Goal: Navigation & Orientation: Find specific page/section

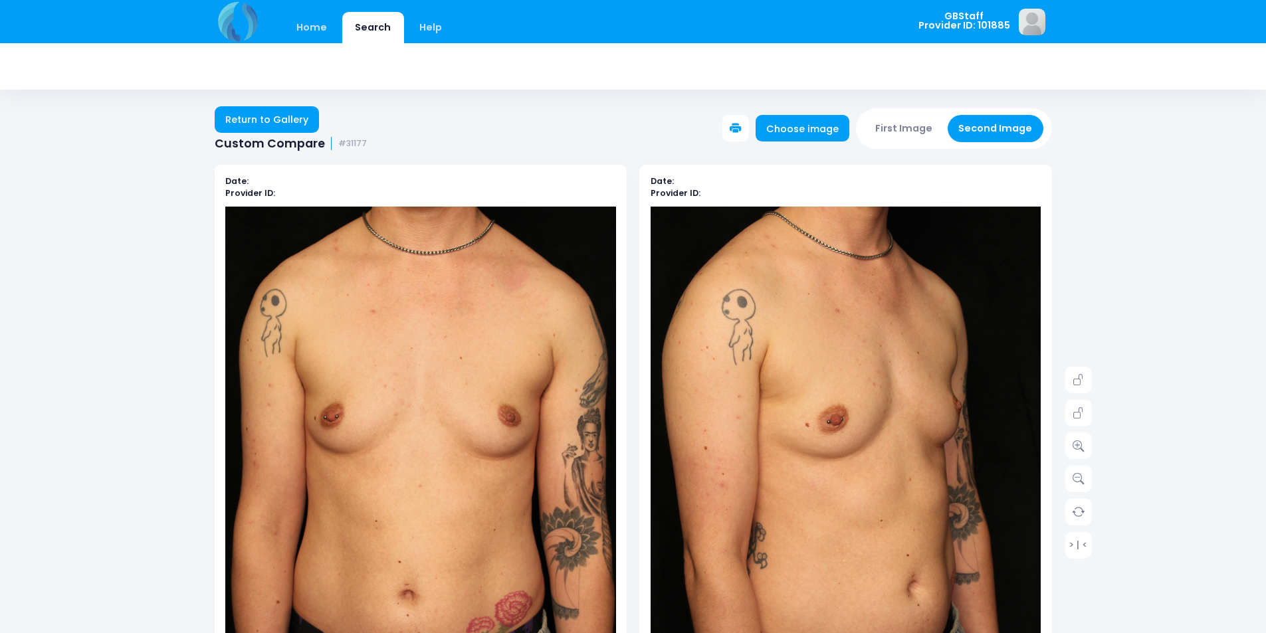
scroll to position [133, 0]
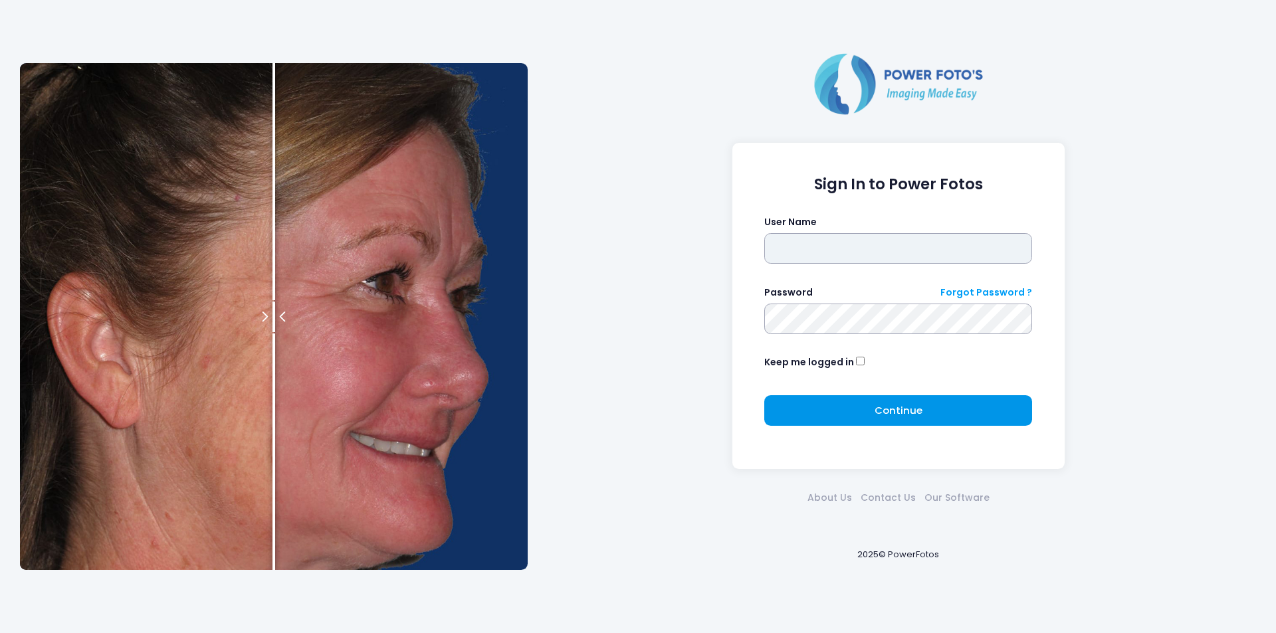
type input "*******"
click at [884, 407] on span "Continue" at bounding box center [898, 410] width 48 height 14
